Goal: Transaction & Acquisition: Download file/media

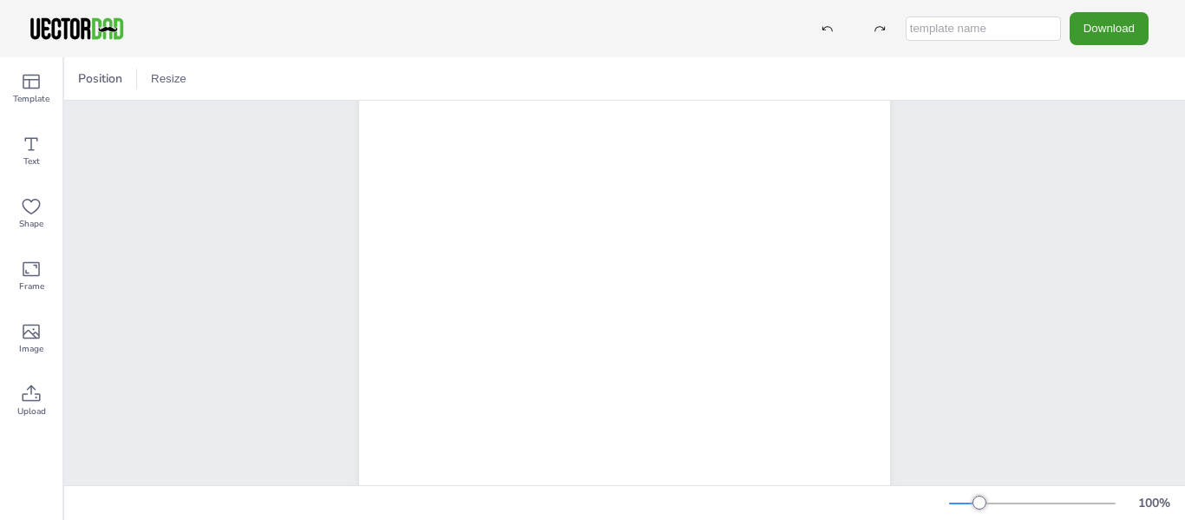
scroll to position [193, 0]
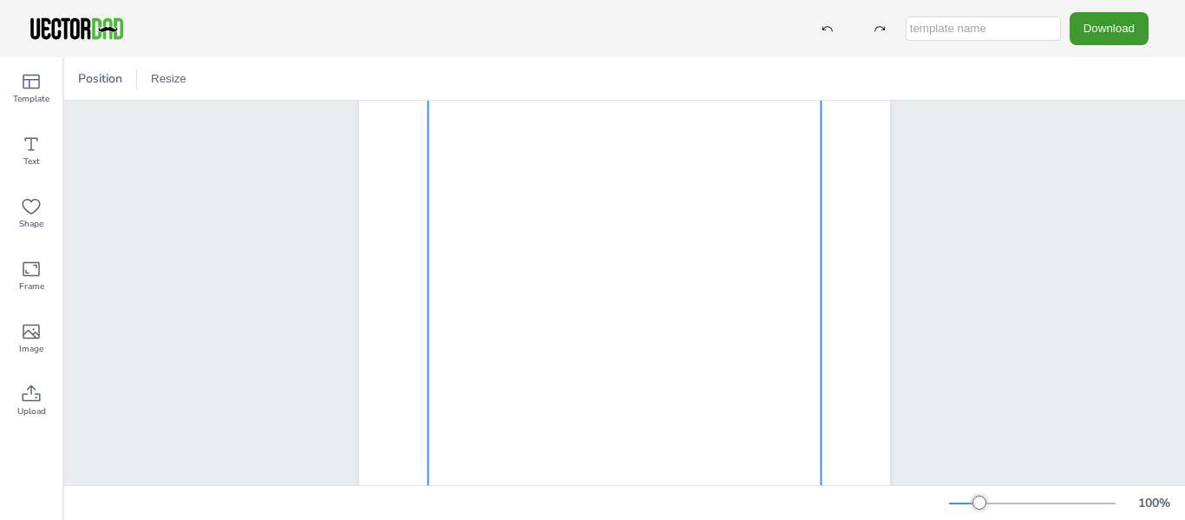
click at [450, 157] on div at bounding box center [624, 308] width 393 height 505
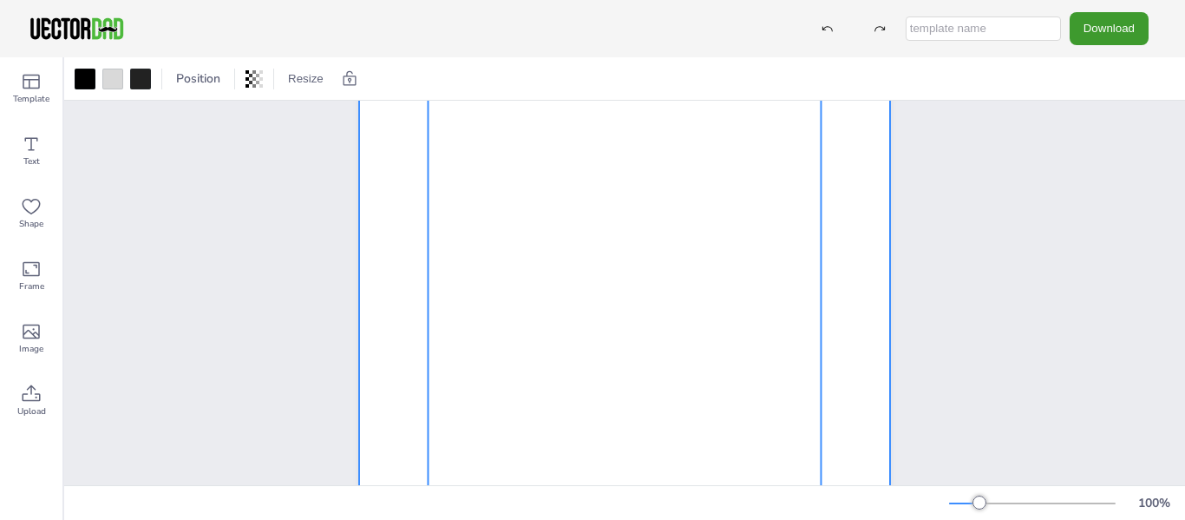
click at [389, 185] on div at bounding box center [624, 276] width 531 height 686
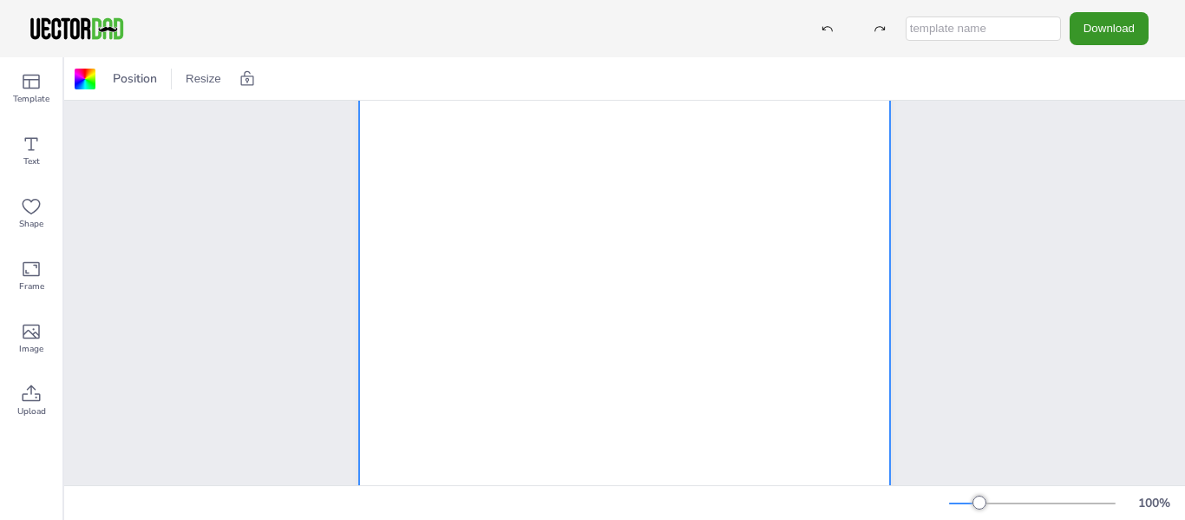
click at [1116, 29] on button "Download" at bounding box center [1109, 28] width 79 height 32
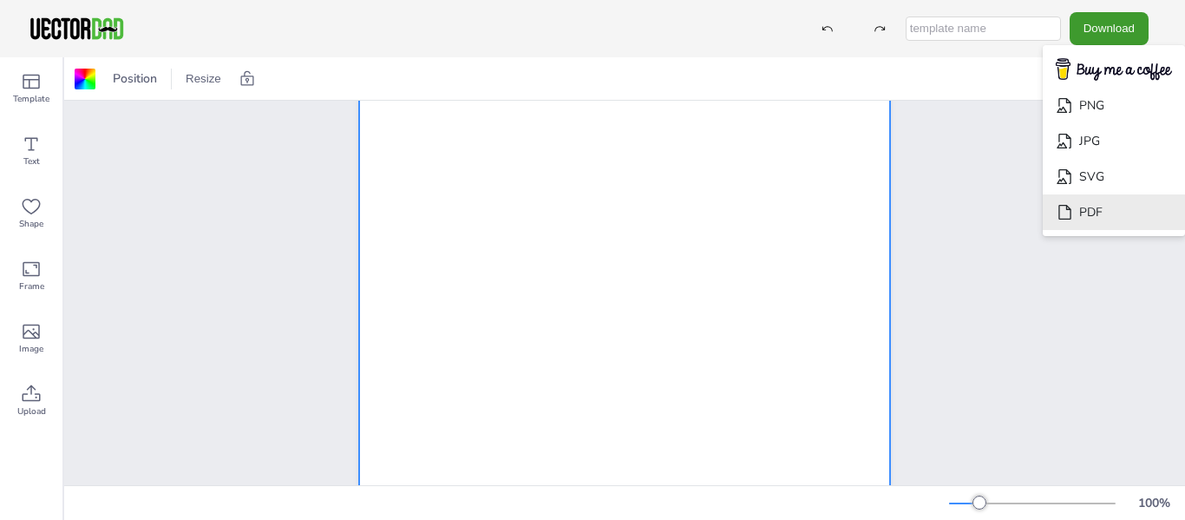
click at [1116, 210] on li "PDF" at bounding box center [1114, 212] width 142 height 36
